Goal: Transaction & Acquisition: Purchase product/service

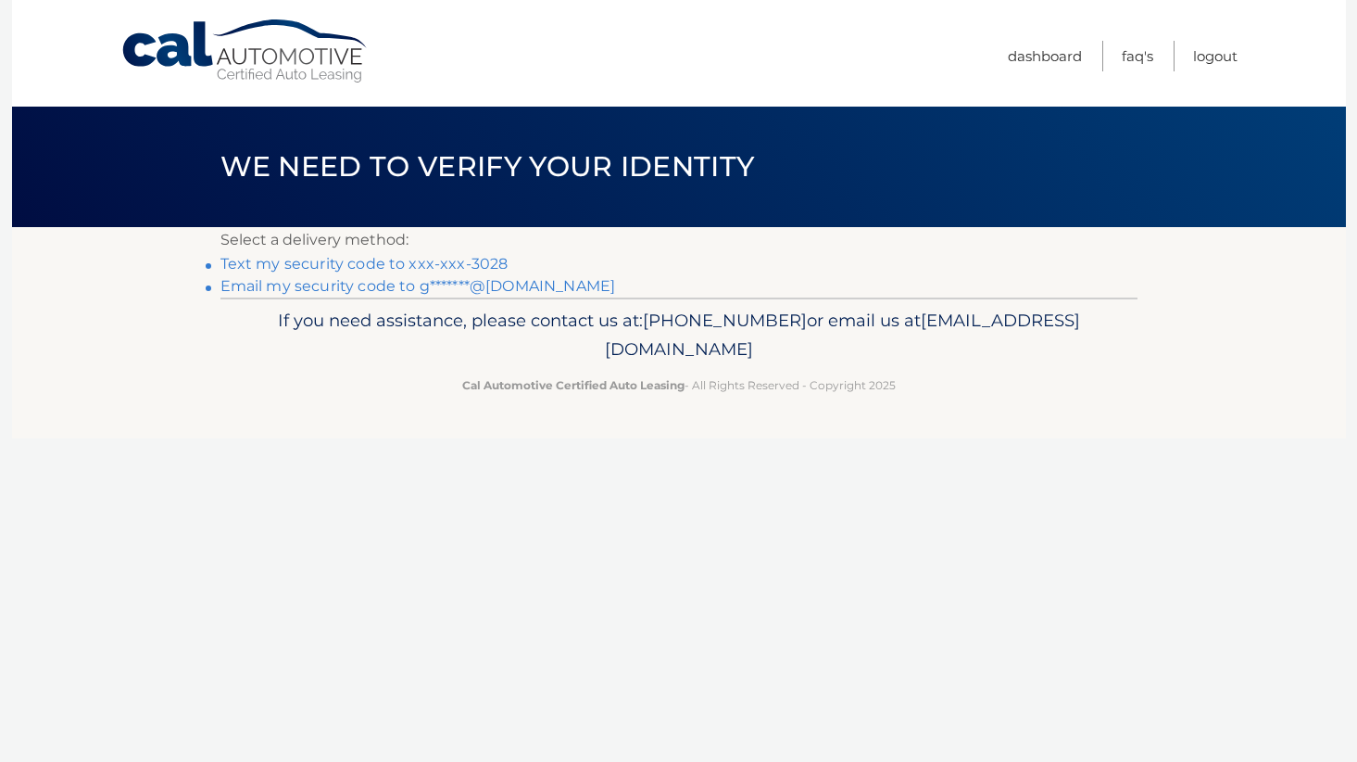
click at [477, 262] on link "Text my security code to xxx-xxx-3028" at bounding box center [364, 264] width 288 height 18
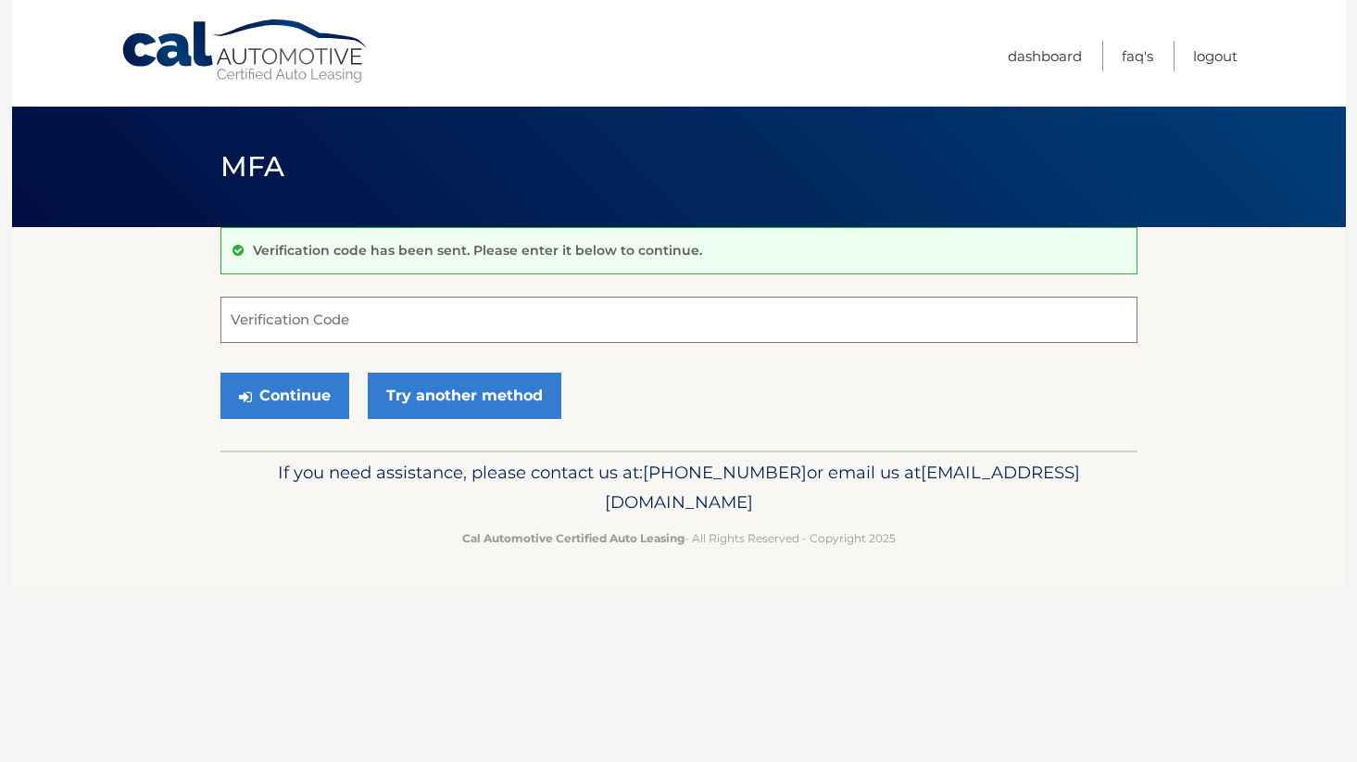
click at [332, 312] on input "Verification Code" at bounding box center [678, 319] width 917 height 46
type input "318403"
click at [283, 382] on button "Continue" at bounding box center [284, 395] width 129 height 46
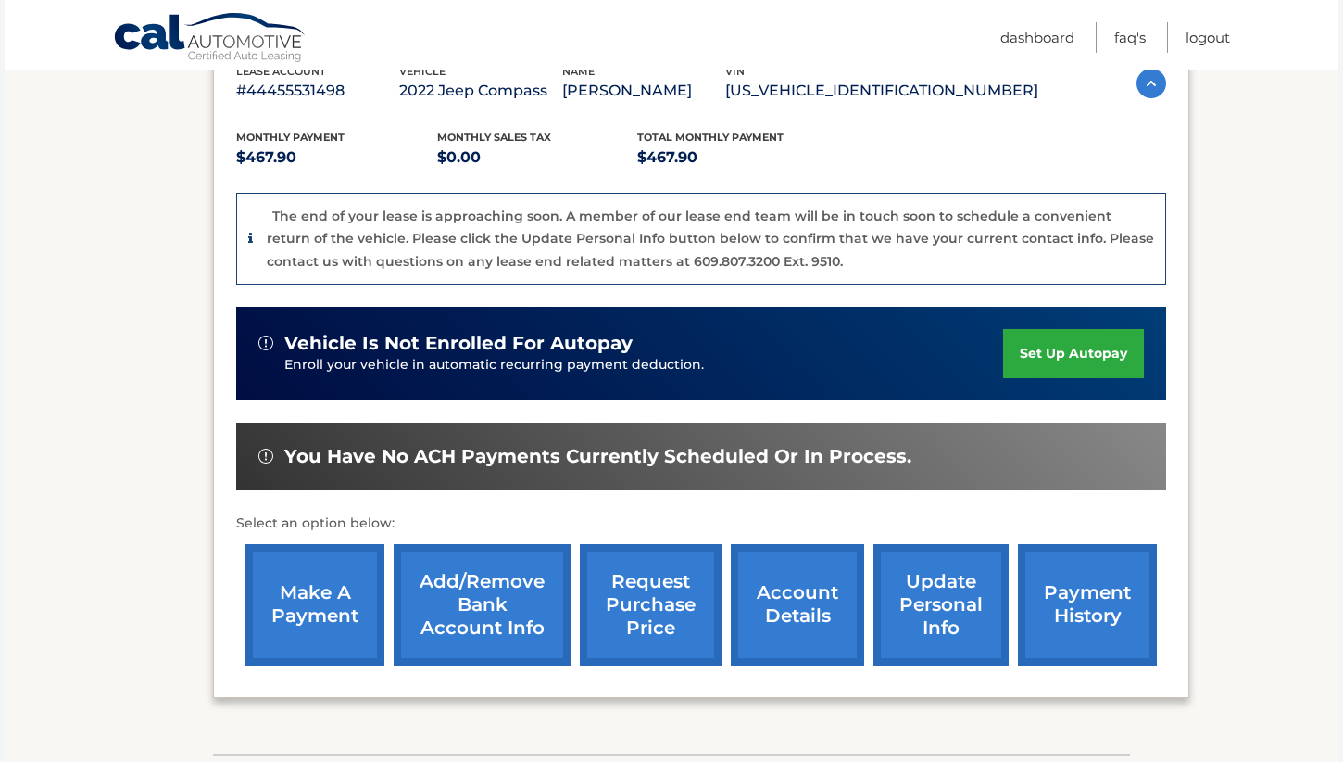
scroll to position [371, 0]
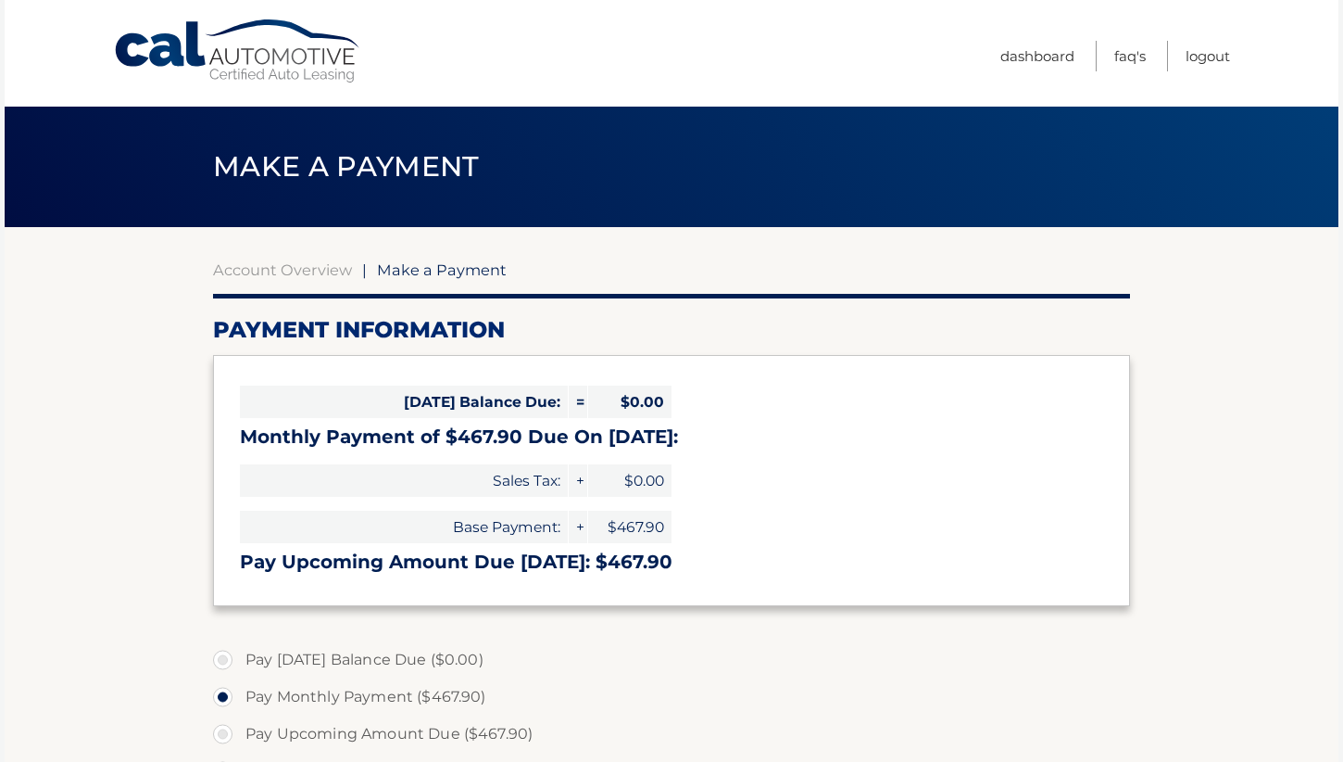
select select "Y2U3YmMxYzctZGFkNi00M2UyLTkyYWEtMjQ1MTBiNGZmMmE5"
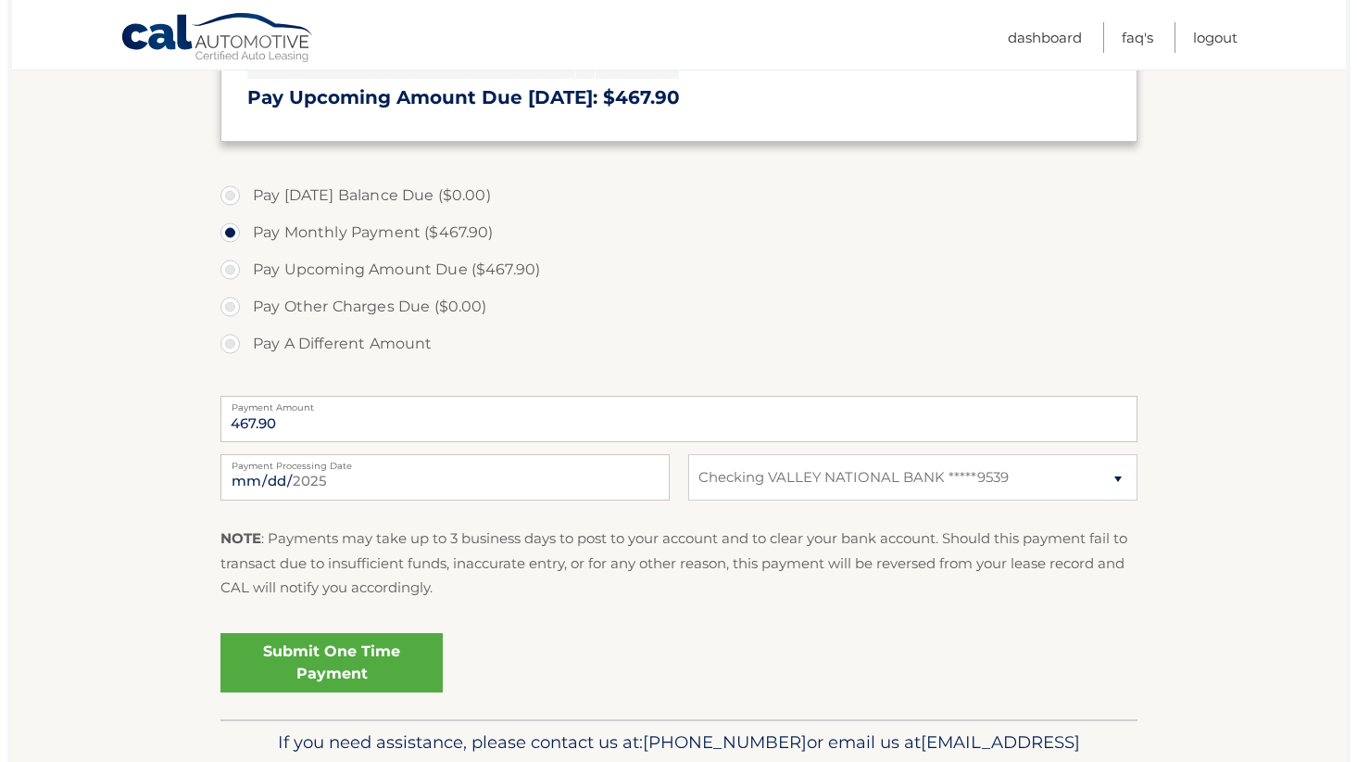
scroll to position [556, 0]
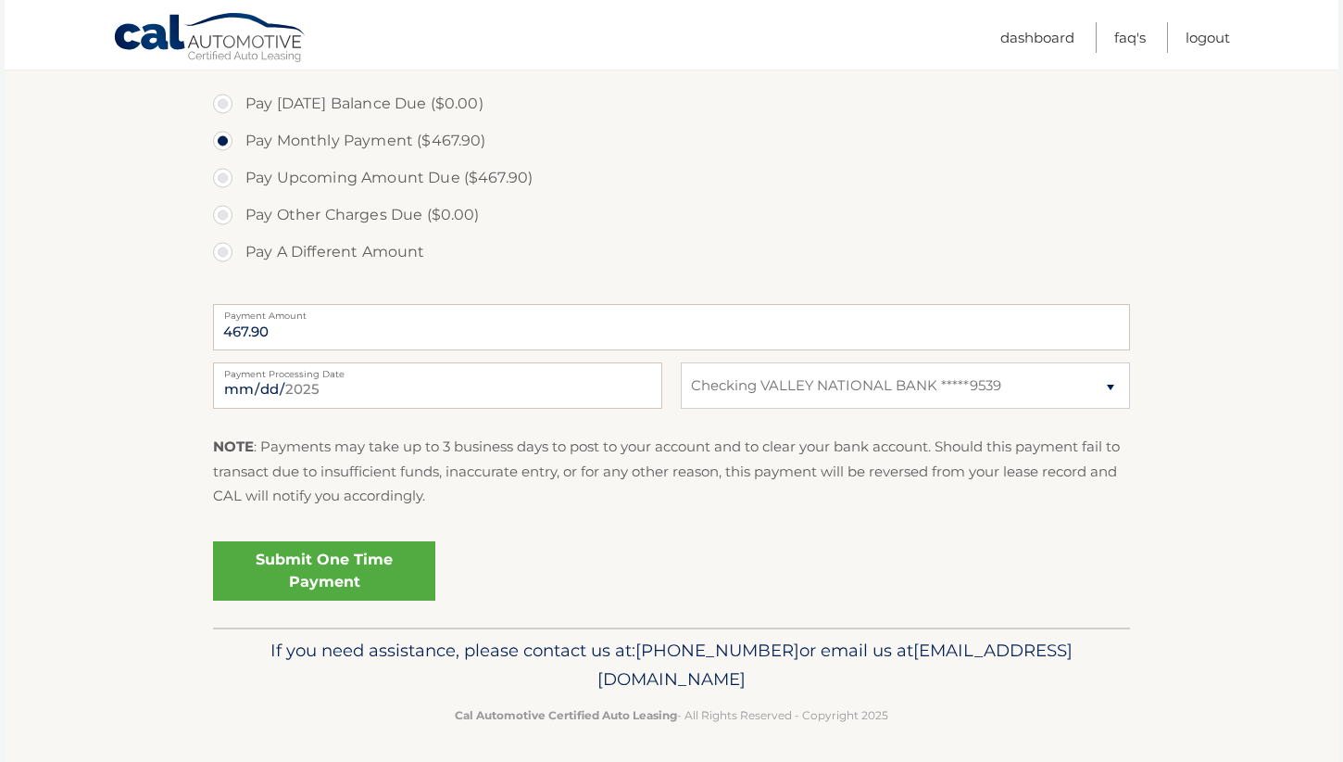
click at [349, 560] on link "Submit One Time Payment" at bounding box center [324, 570] width 222 height 59
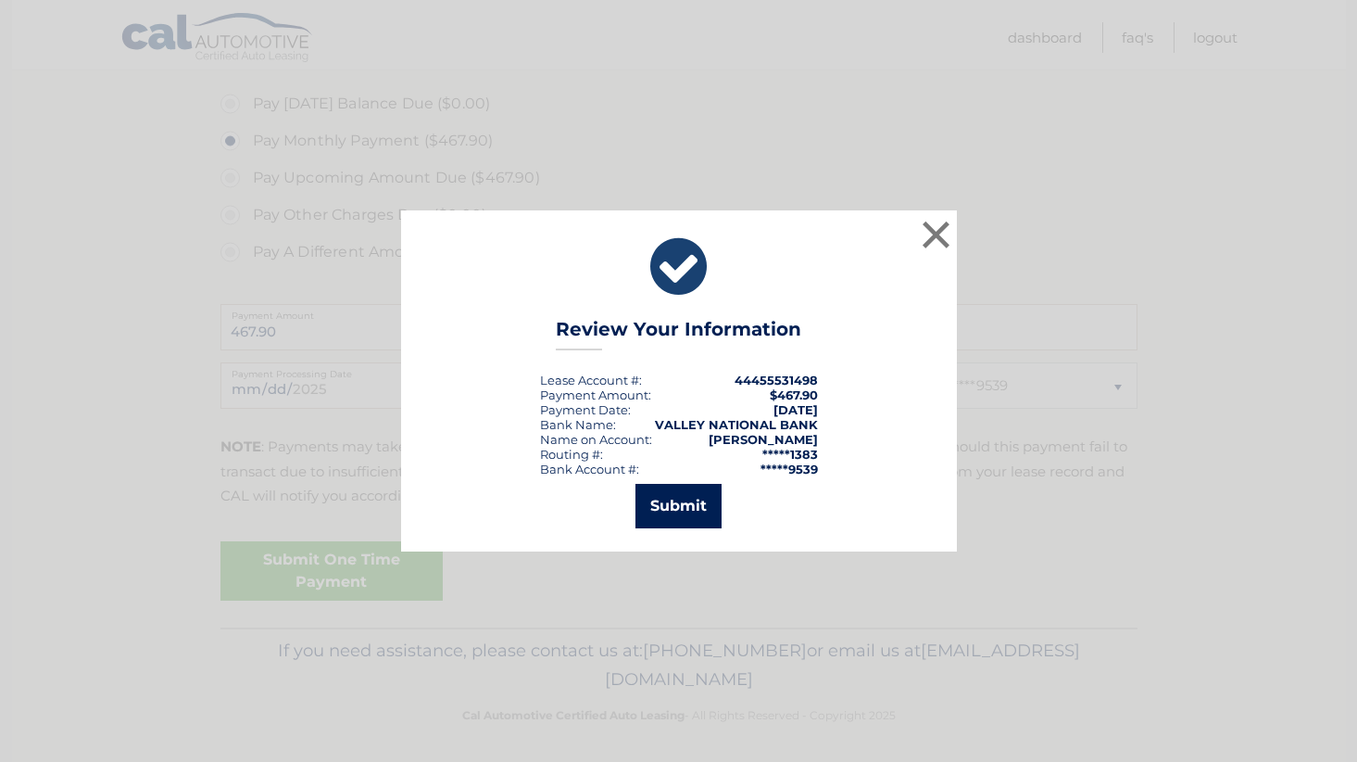
click at [665, 504] on button "Submit" at bounding box center [679, 506] width 86 height 44
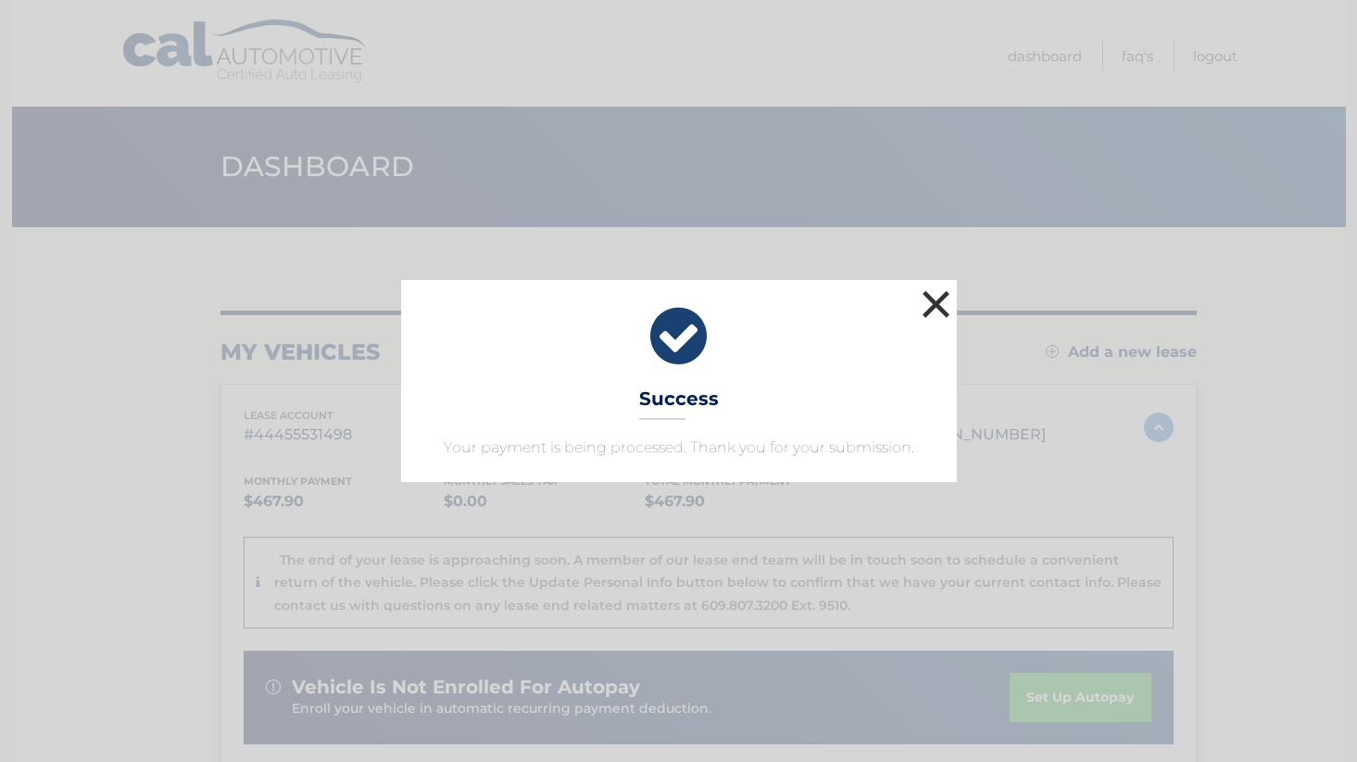
click at [930, 304] on button "×" at bounding box center [936, 303] width 37 height 37
